Goal: Contribute content

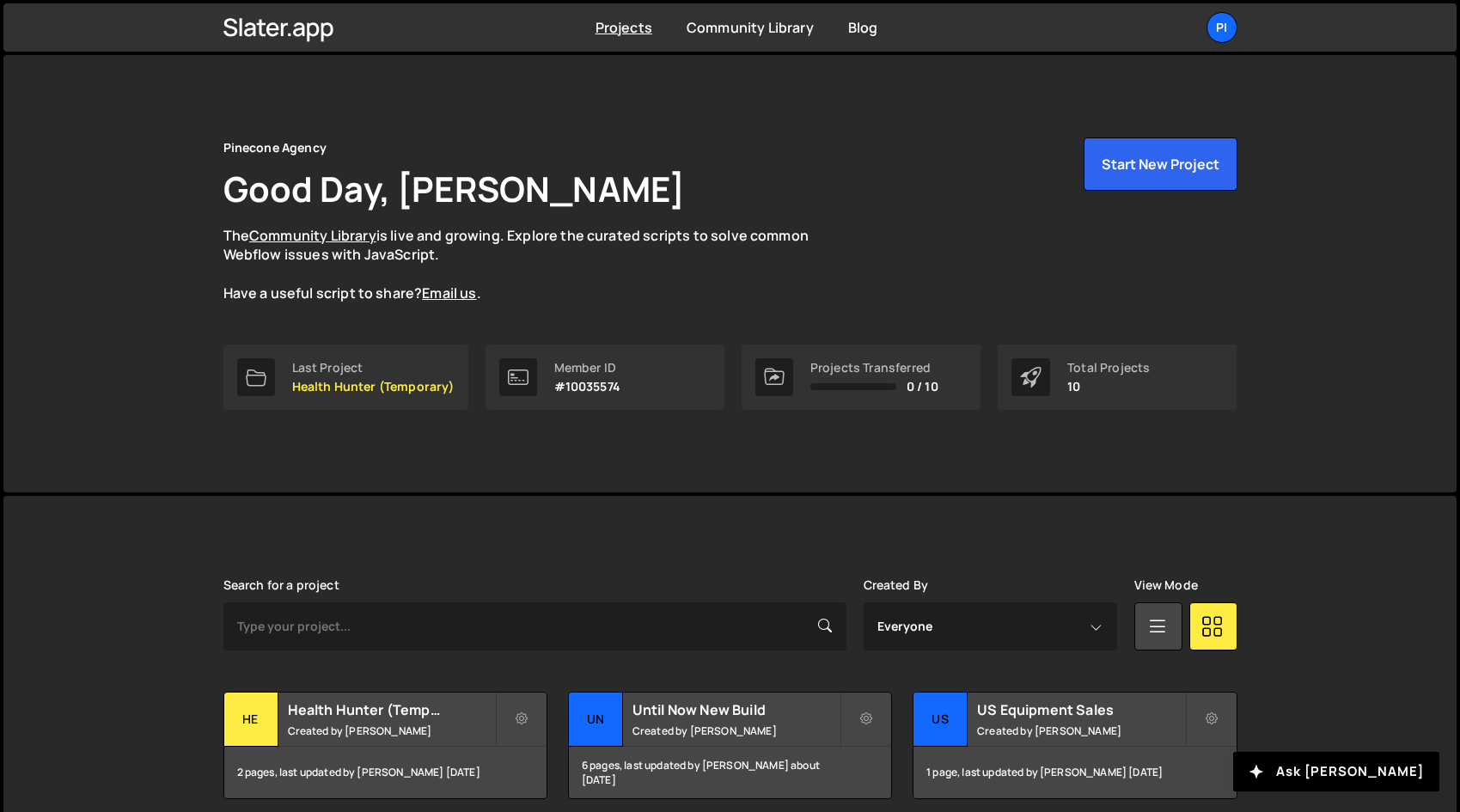
scroll to position [452, 0]
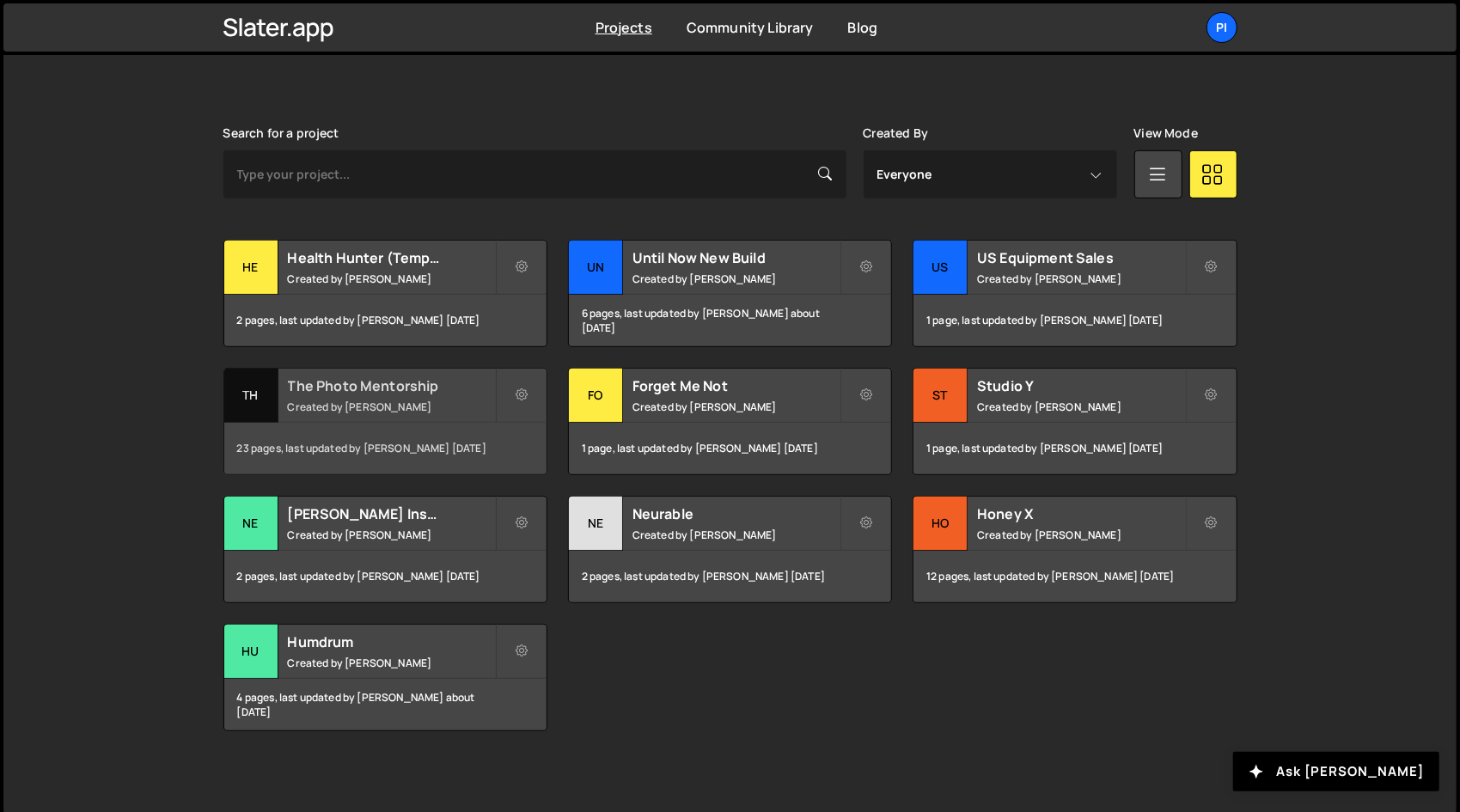
click at [457, 450] on div "23 pages, last updated by [PERSON_NAME] [DATE]" at bounding box center [385, 448] width 322 height 51
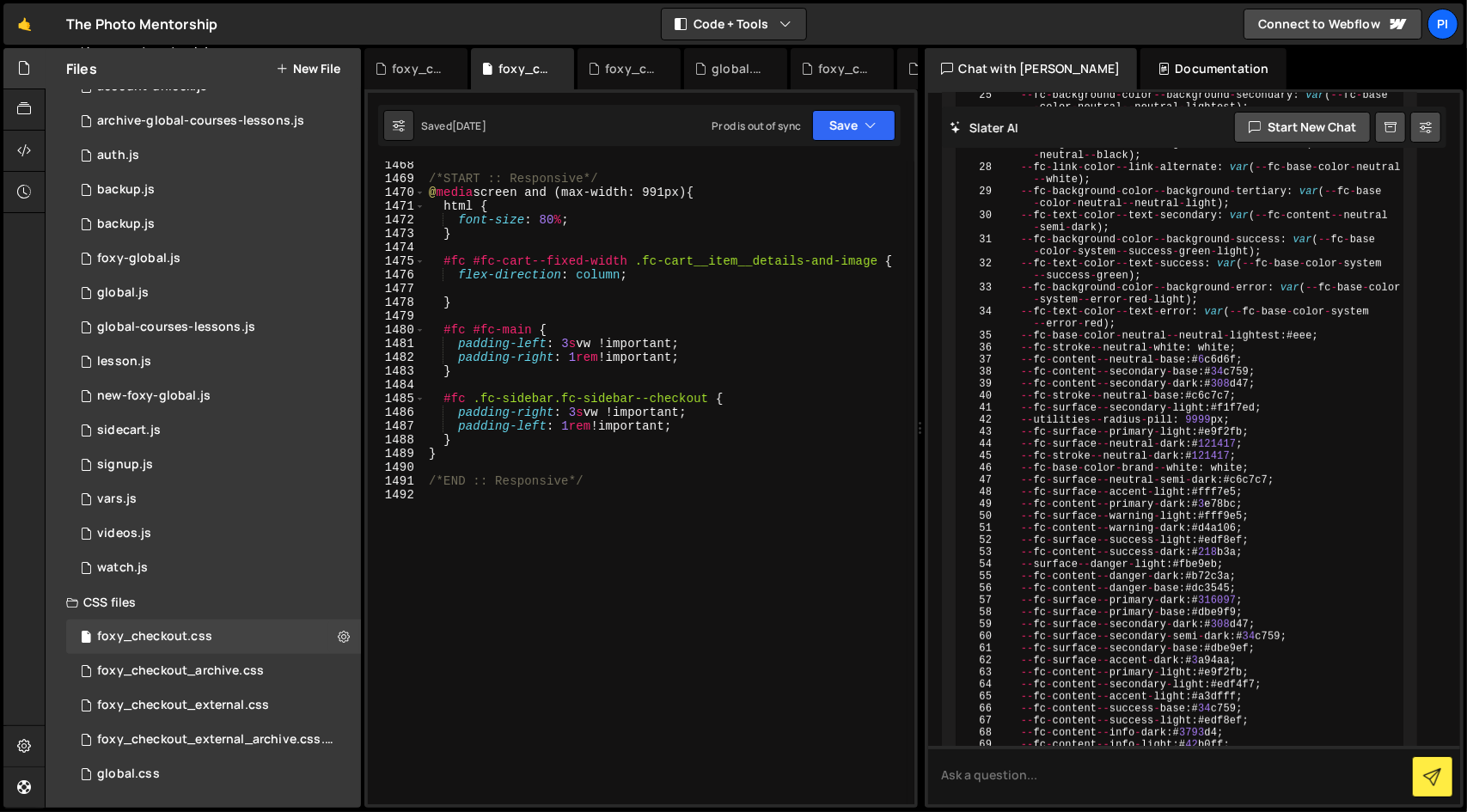
scroll to position [21932, 0]
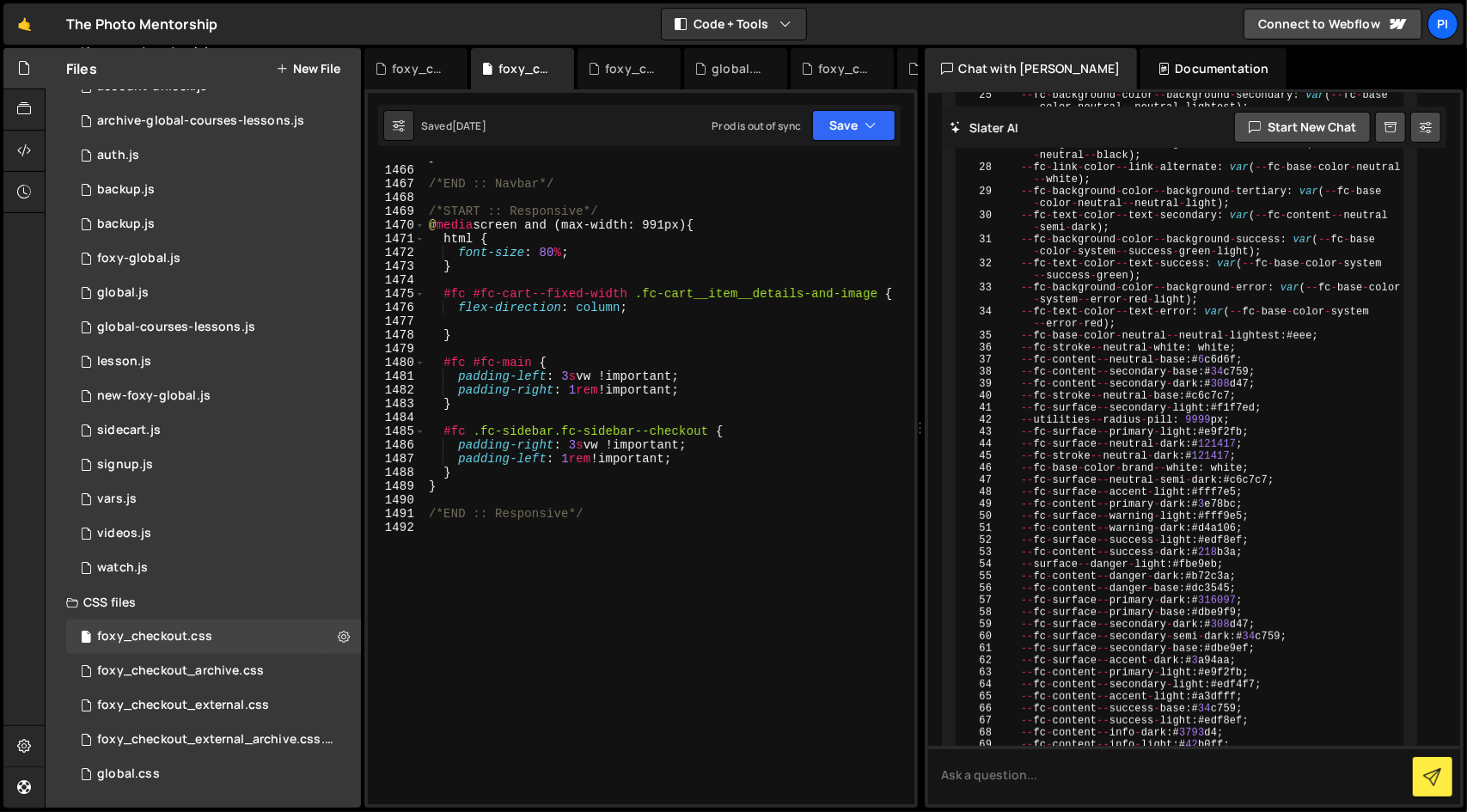
click at [588, 544] on div "} /*END :: Navbar*/ /*START :: Responsive*/ @ media screen and (max-width: 991p…" at bounding box center [666, 484] width 482 height 670
type textarea "/*START :: Receipt Spesific Styling*/"
paste textarea "/*START :: Receipt Spesific Styling*/"
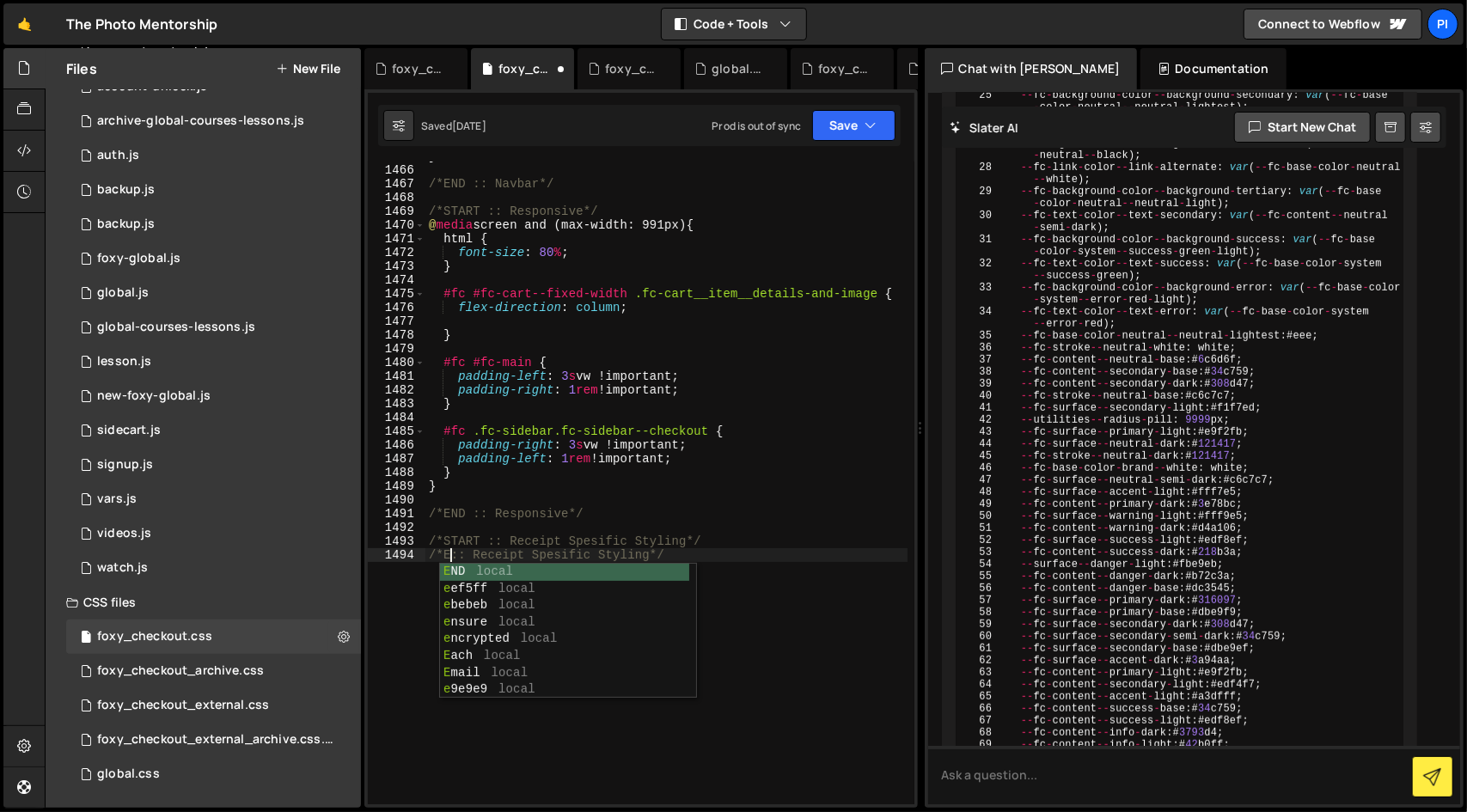
scroll to position [0, 3]
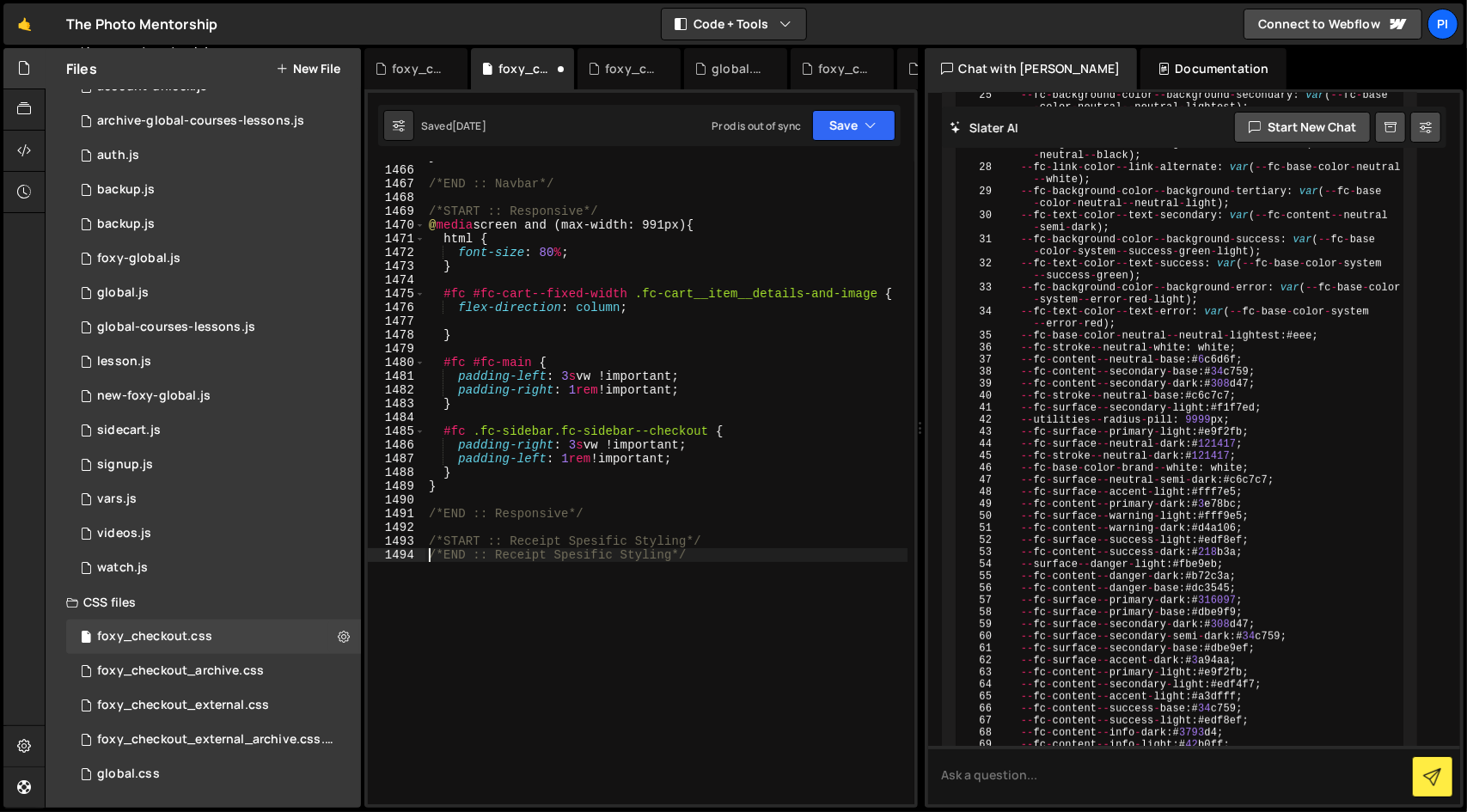
type textarea "/*START :: Receipt Spesific Styling*/"
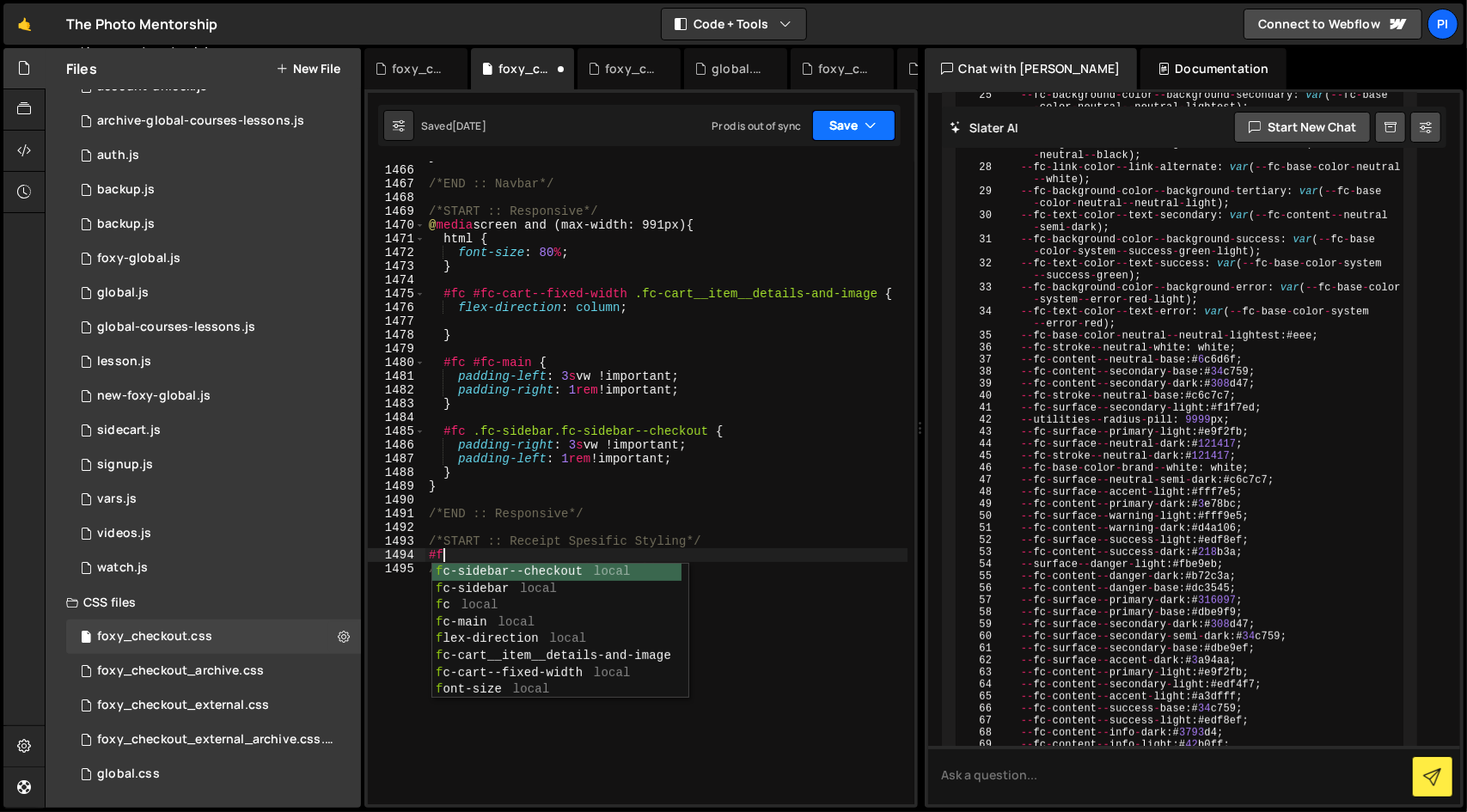
scroll to position [0, 0]
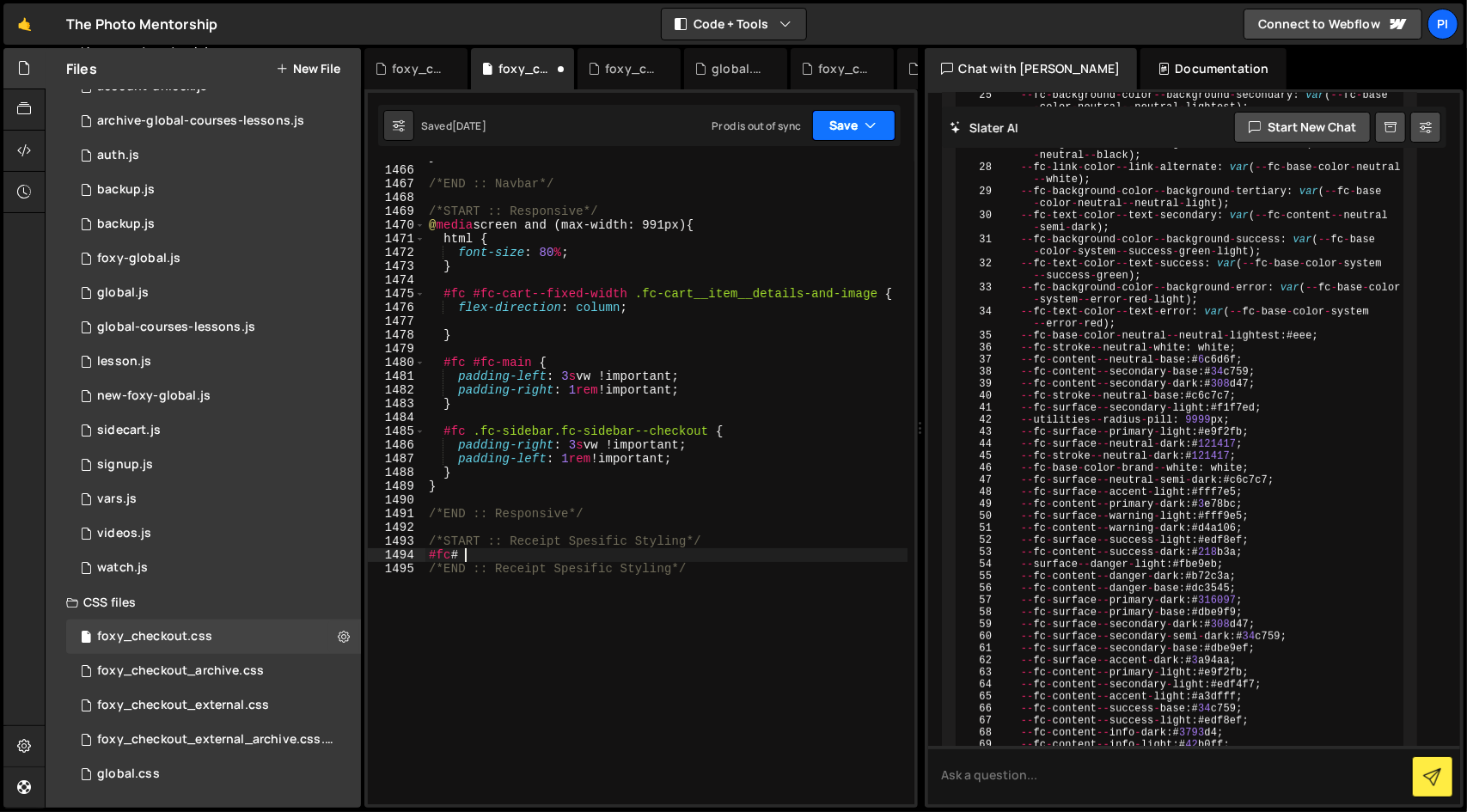
paste textarea "fc-receipt-container"
type textarea "#fc #fc-receipt-container {}"
click at [609, 555] on div "} /*END :: Navbar*/ /*START :: Responsive*/ @ media screen and (max-width: 991p…" at bounding box center [666, 484] width 482 height 670
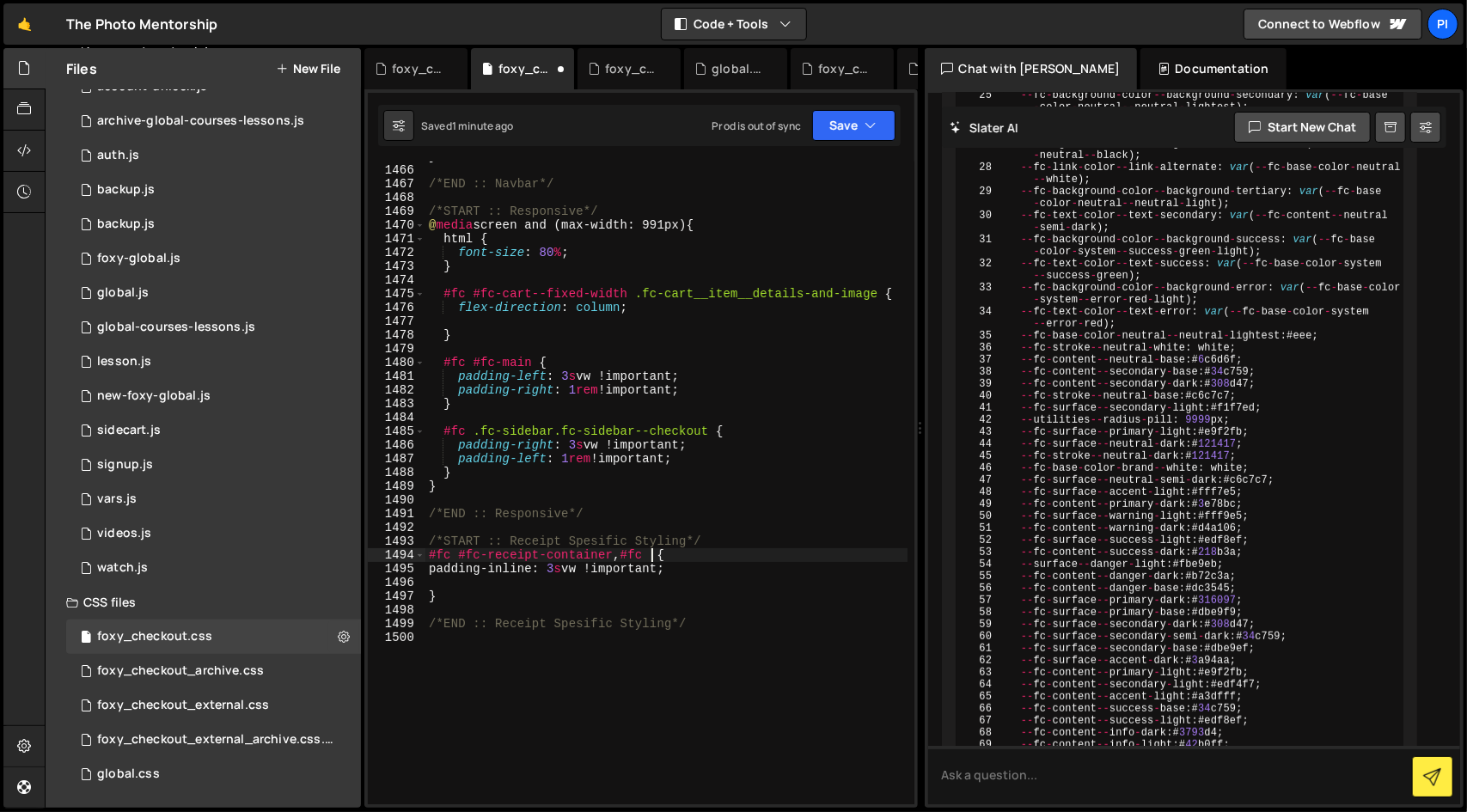
paste textarea "fc-receipt__section--footer"
type textarea "#fc #fc-receipt-container,"
